Goal: Task Accomplishment & Management: Use online tool/utility

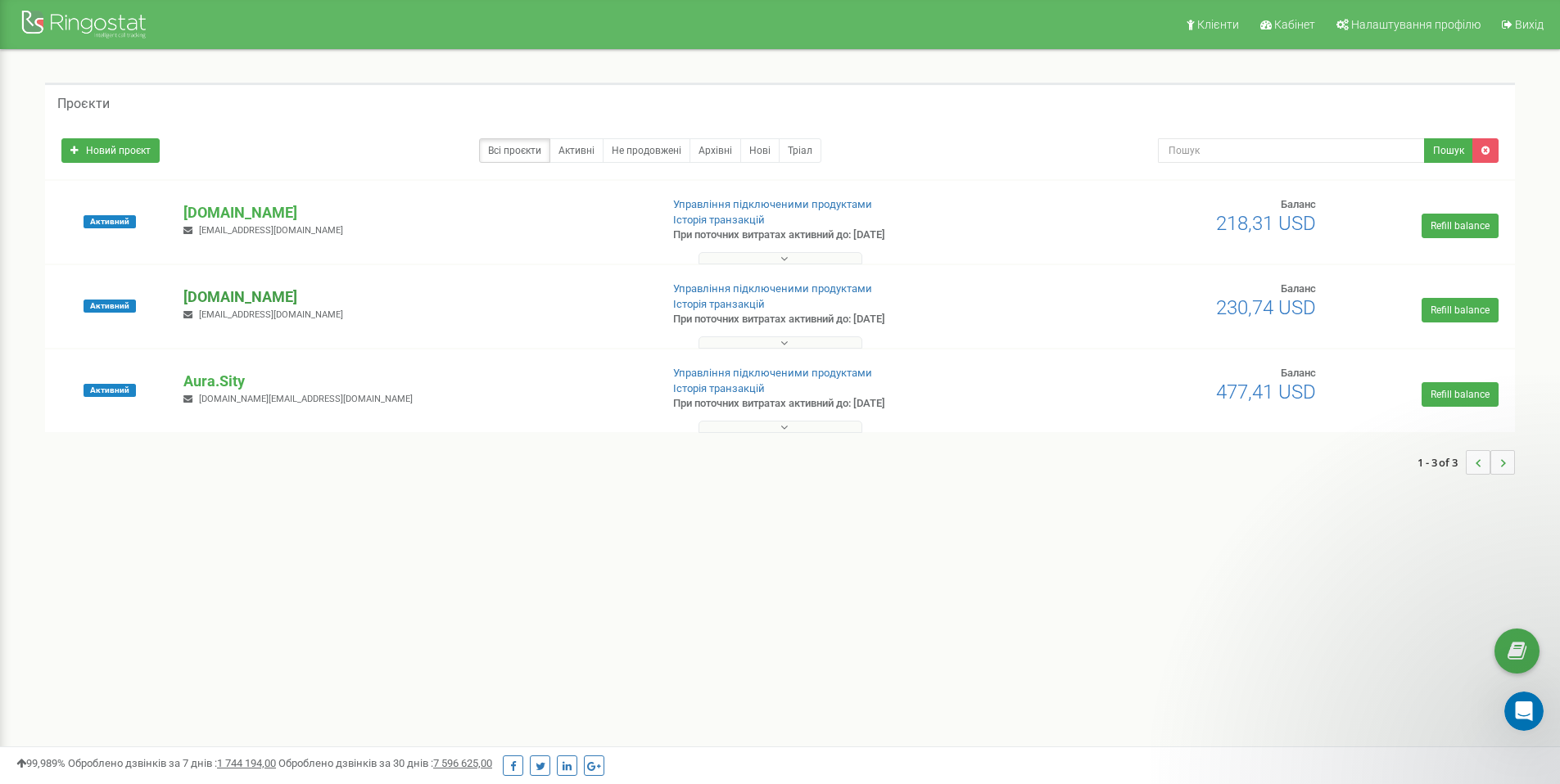
click at [227, 301] on p "[DOMAIN_NAME]" at bounding box center [415, 297] width 462 height 21
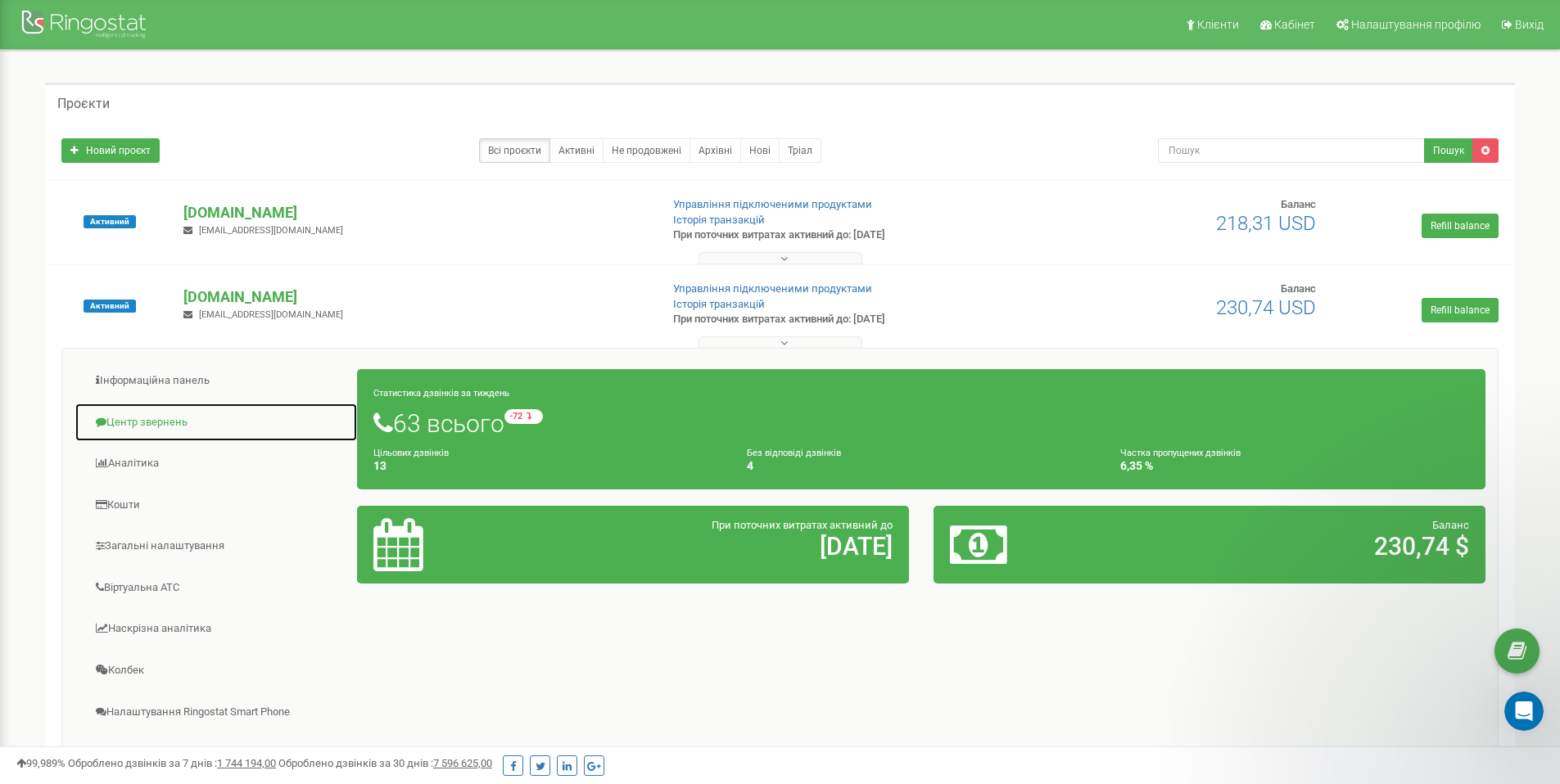
click at [175, 424] on link "Центр звернень" at bounding box center [217, 422] width 284 height 40
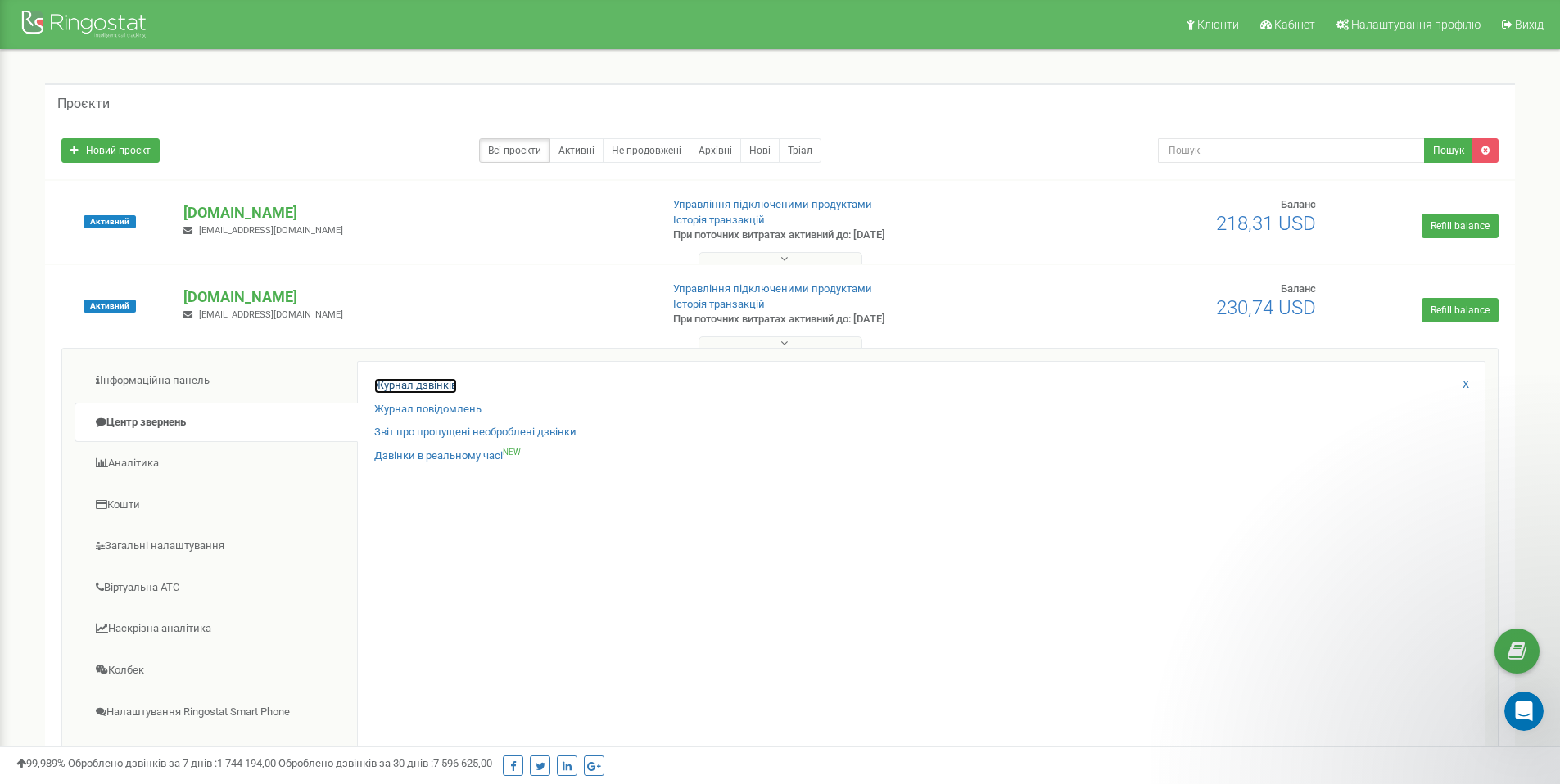
click at [423, 383] on link "Журнал дзвінків" at bounding box center [415, 385] width 83 height 15
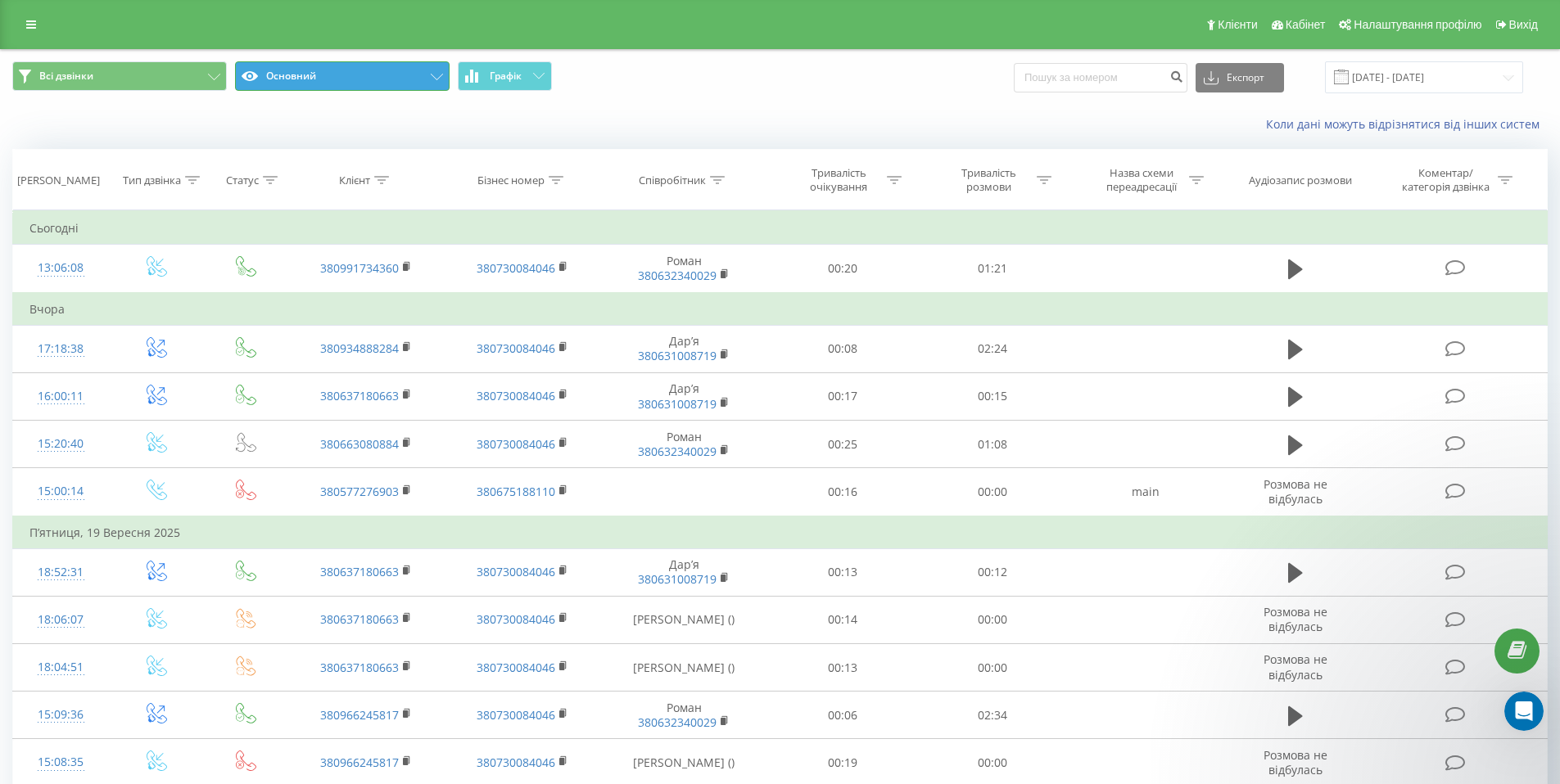
click at [286, 87] on button "Основний" at bounding box center [342, 76] width 214 height 29
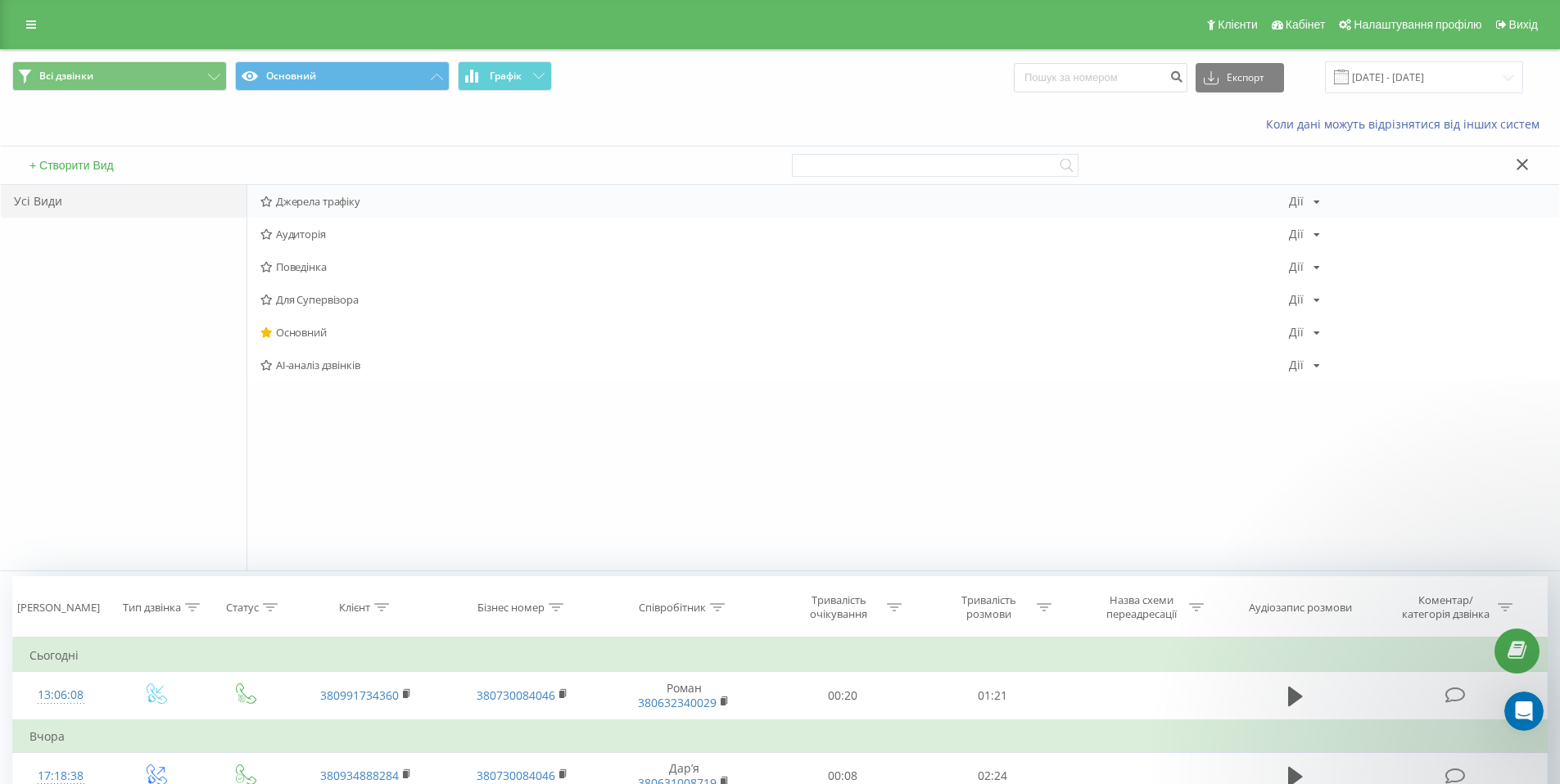
click at [294, 203] on span "Джерела трафіку" at bounding box center [775, 201] width 1029 height 12
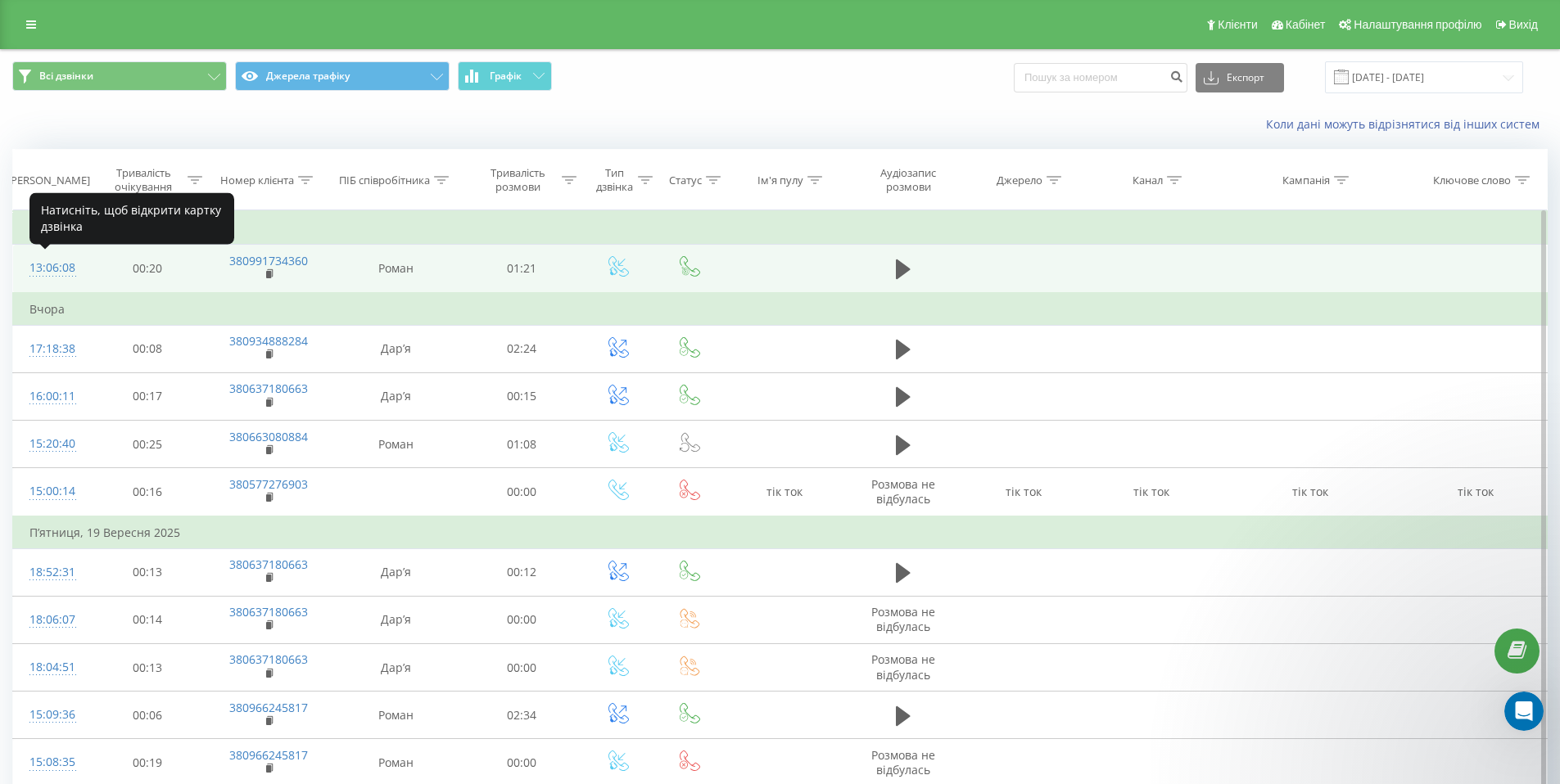
click at [62, 268] on div "13:06:08" at bounding box center [51, 268] width 43 height 32
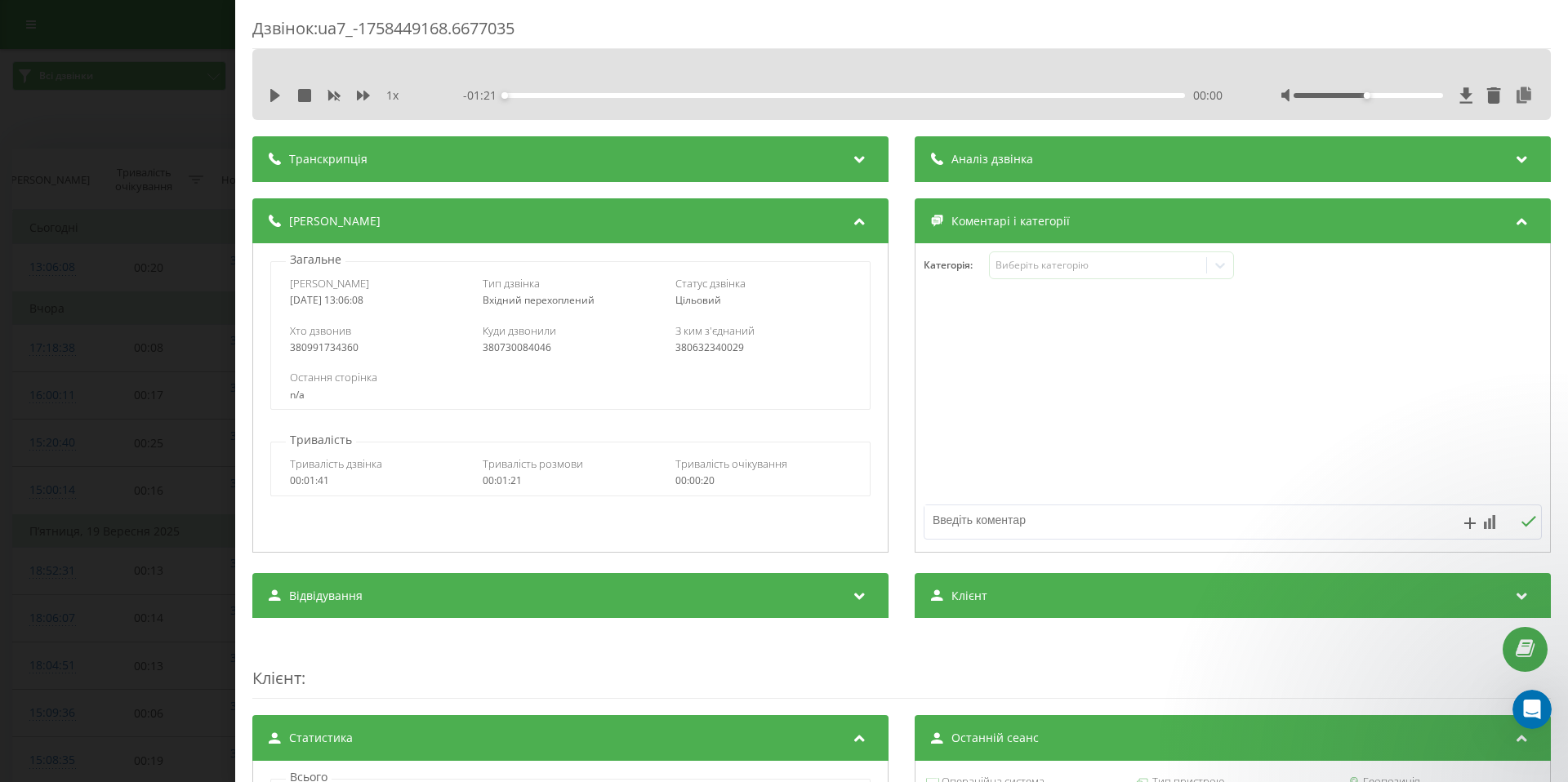
click at [117, 128] on div "Дзвінок : ua7_-1758449168.6677035 1 x - 01:21 00:00 00:00 Транскрипція Для AI-а…" at bounding box center [784, 391] width 1568 height 782
